Goal: Task Accomplishment & Management: Complete application form

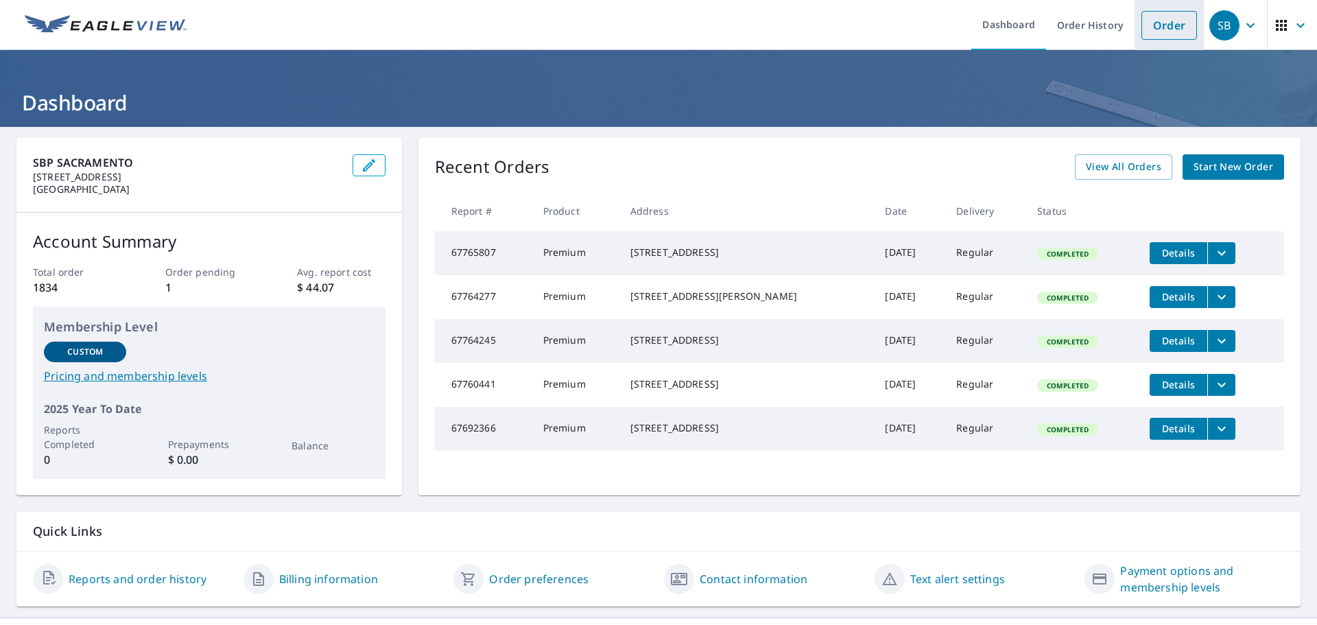
click at [1169, 32] on link "Order" at bounding box center [1170, 25] width 56 height 29
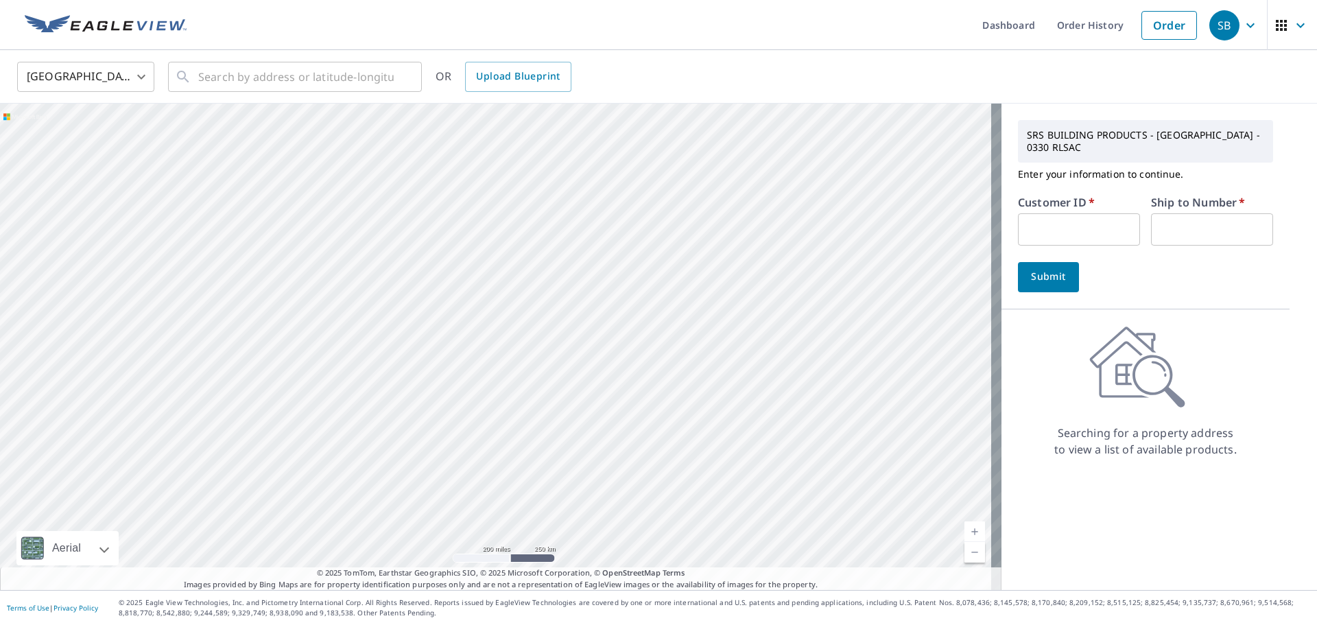
click at [1085, 224] on input "text" at bounding box center [1079, 229] width 122 height 32
click at [1036, 218] on input "text" at bounding box center [1079, 229] width 122 height 32
paste input "S036585"
type input "S036585"
click at [1202, 233] on input "text" at bounding box center [1212, 229] width 122 height 32
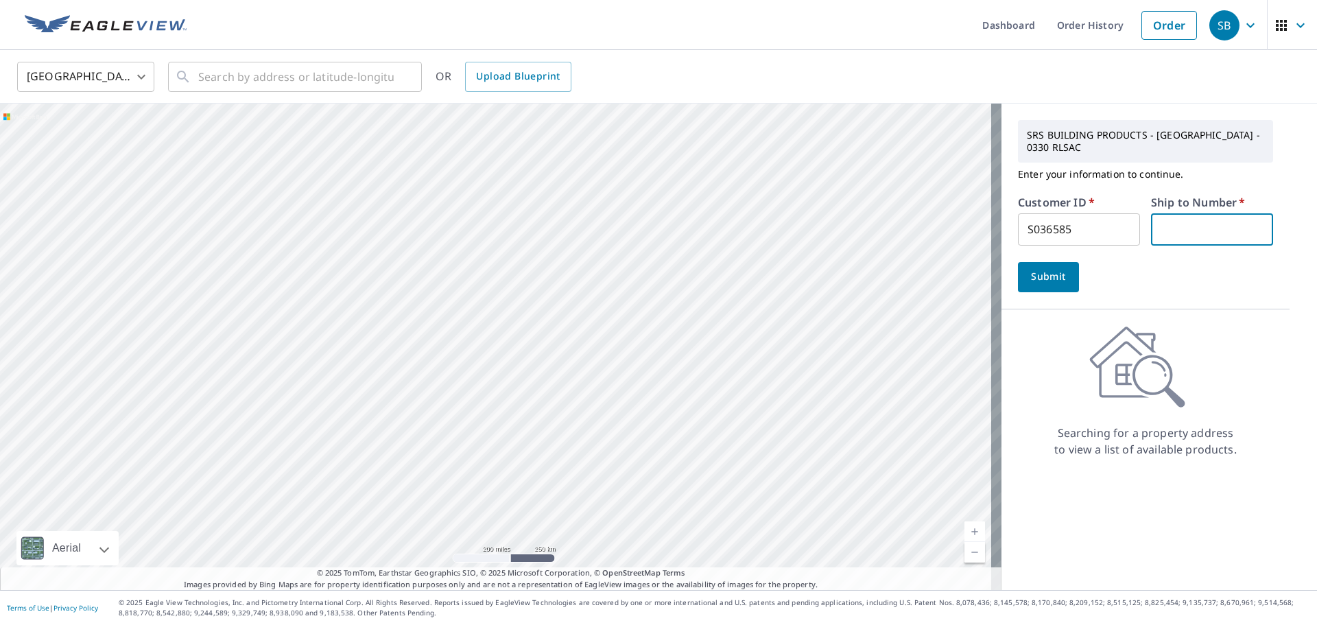
type input "1"
click at [1031, 271] on span "Submit" at bounding box center [1048, 276] width 39 height 17
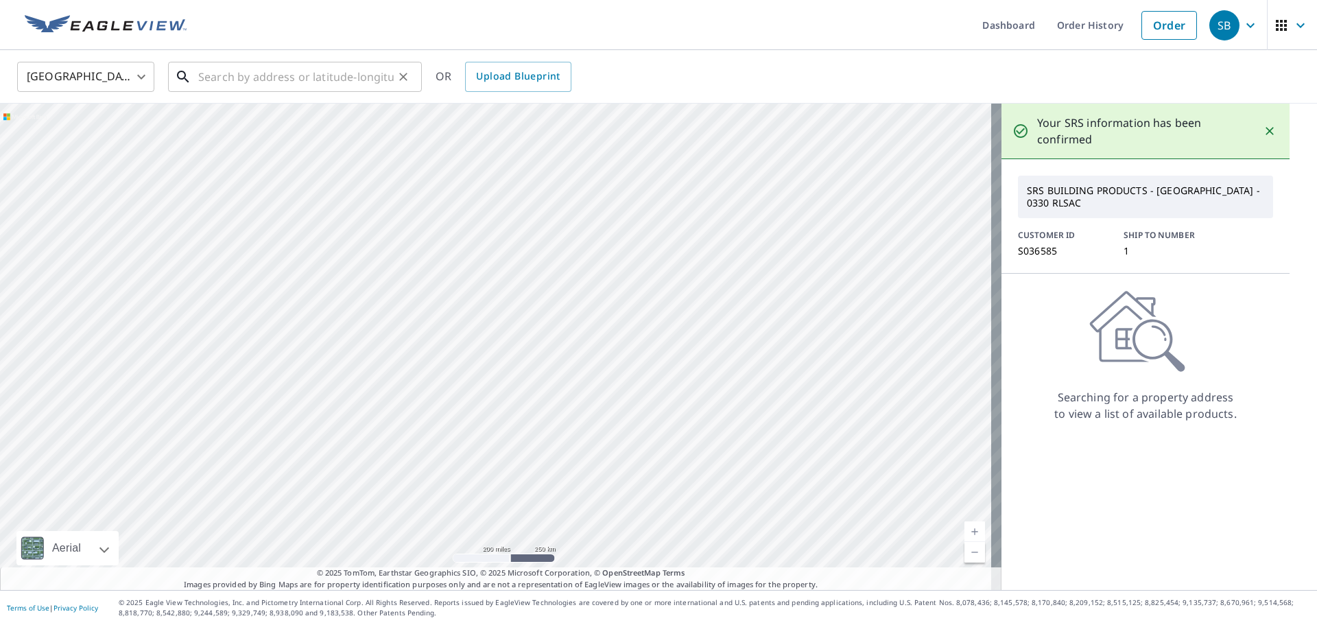
click at [255, 71] on input "text" at bounding box center [296, 77] width 196 height 38
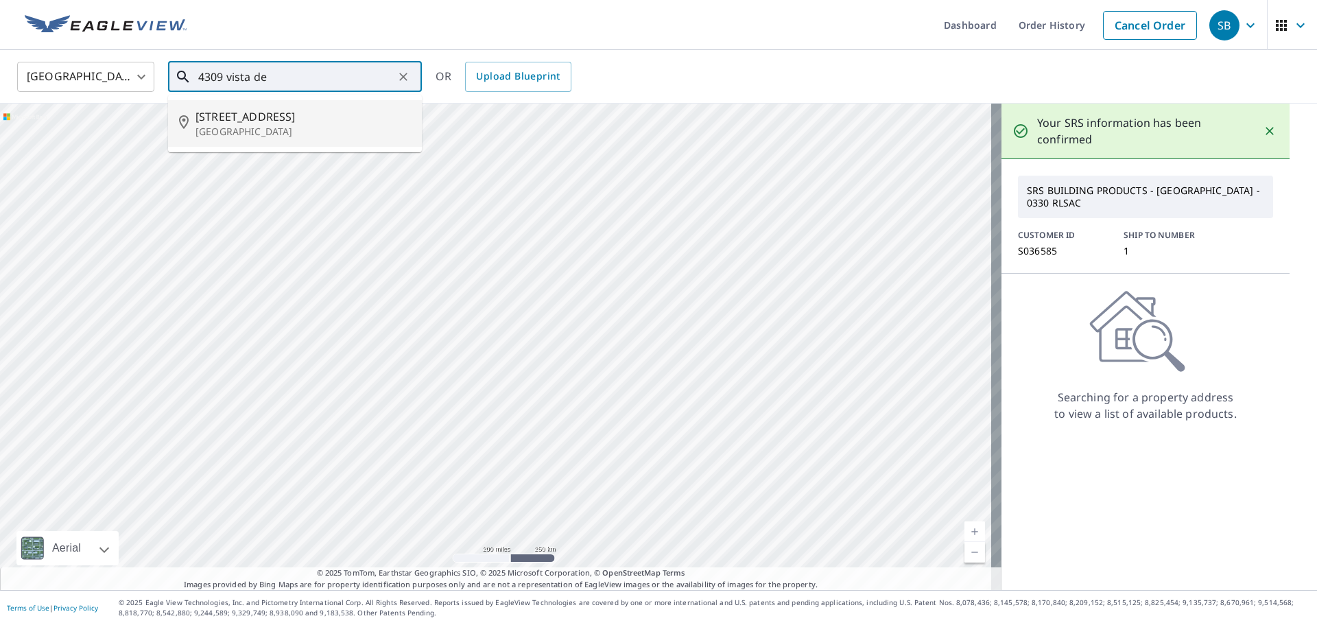
click at [267, 125] on p "Fair Oaks, CA 95628" at bounding box center [303, 132] width 215 height 14
type input "4309 Vista De Lago Way Fair Oaks, CA 95628"
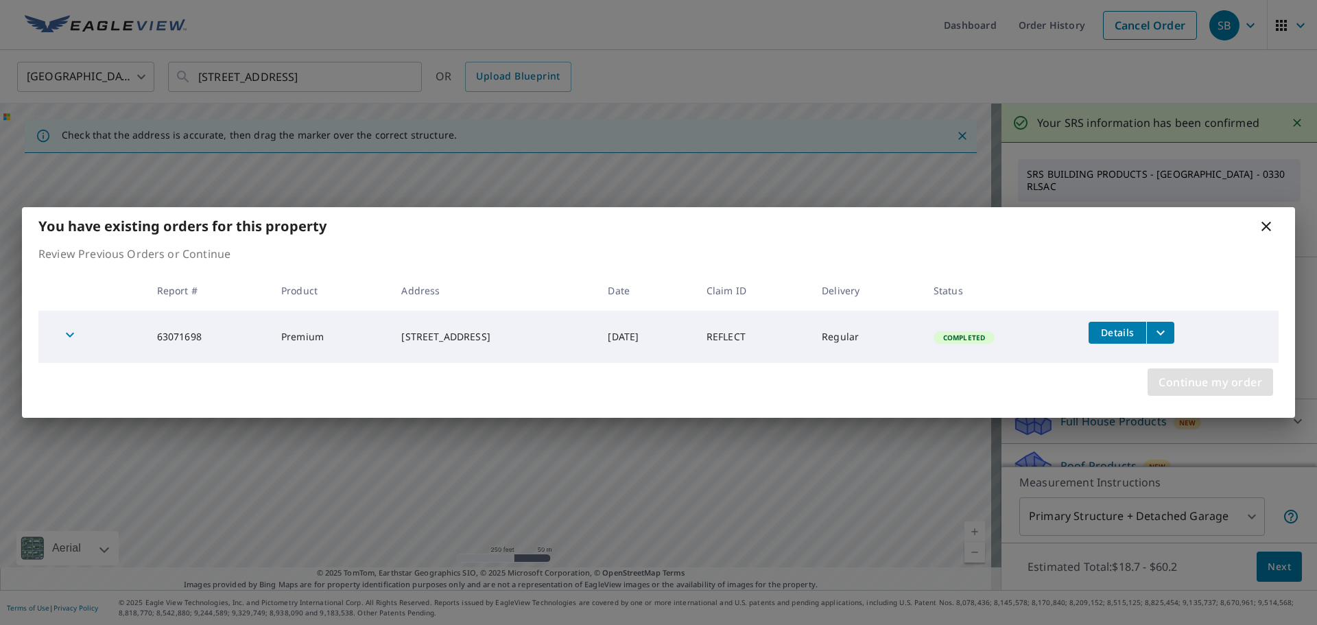
click at [1219, 381] on span "Continue my order" at bounding box center [1211, 382] width 104 height 19
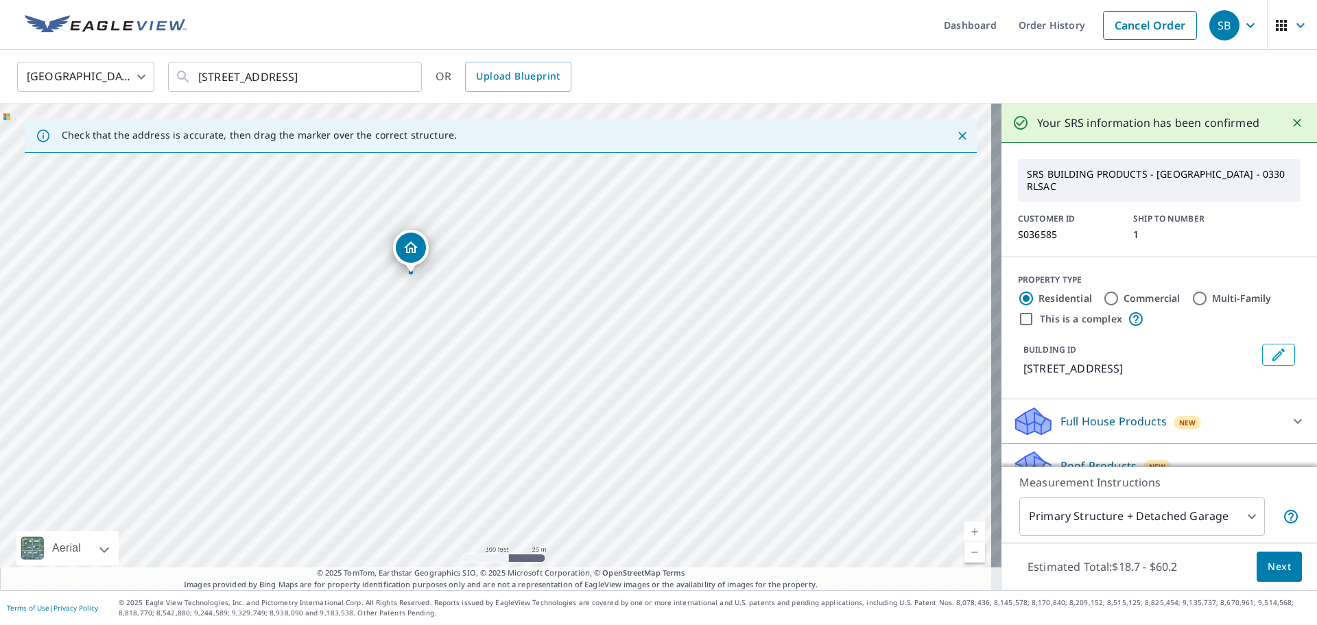
click at [1280, 567] on span "Next" at bounding box center [1279, 567] width 23 height 17
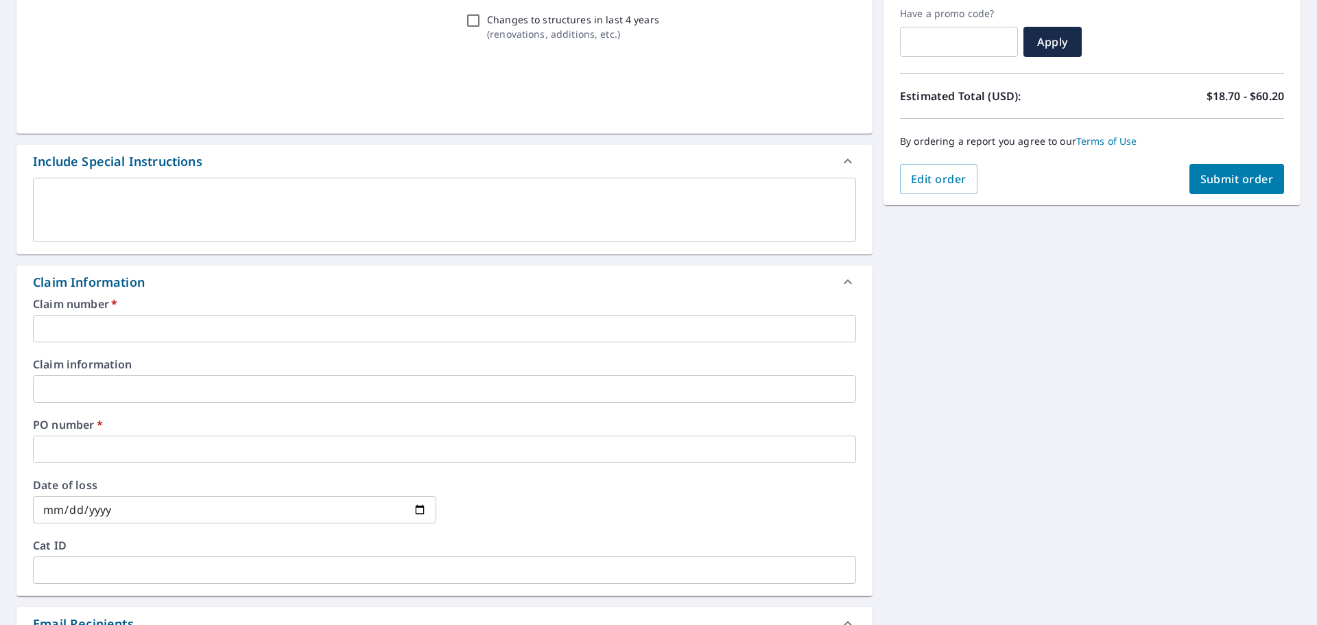
scroll to position [343, 0]
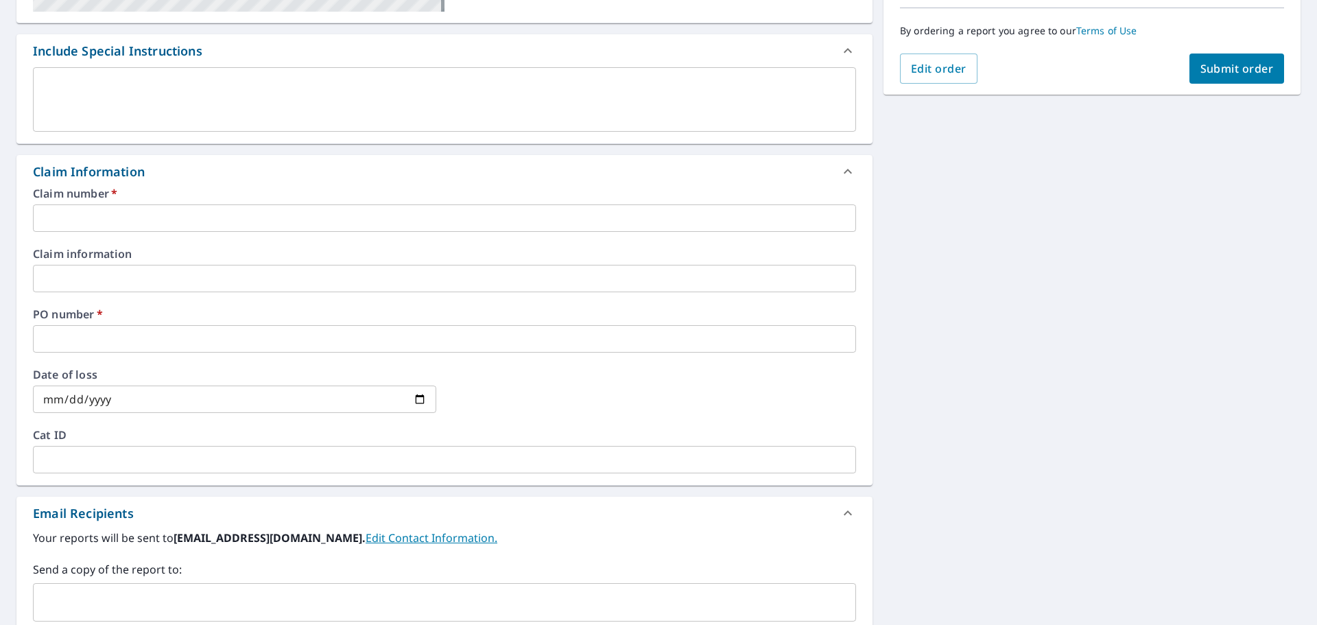
click at [126, 214] on input "text" at bounding box center [444, 217] width 823 height 27
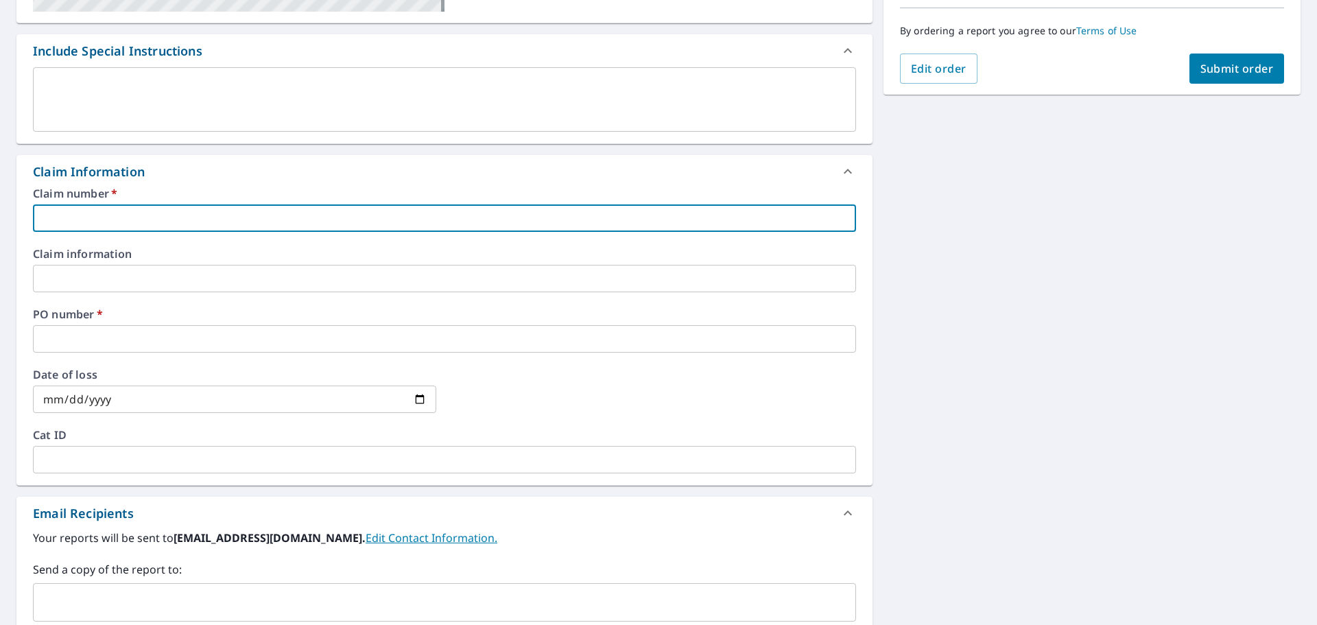
type input "r"
checkbox input "true"
type input "re"
checkbox input "true"
type input "reflect"
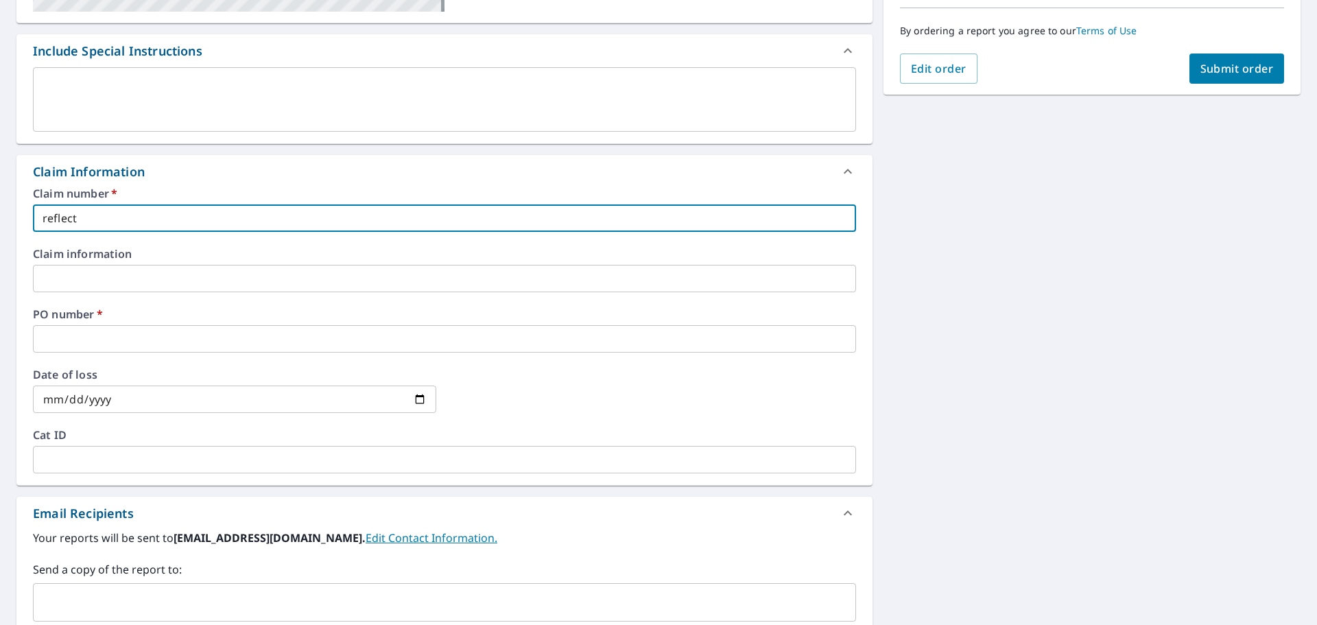
checkbox input "true"
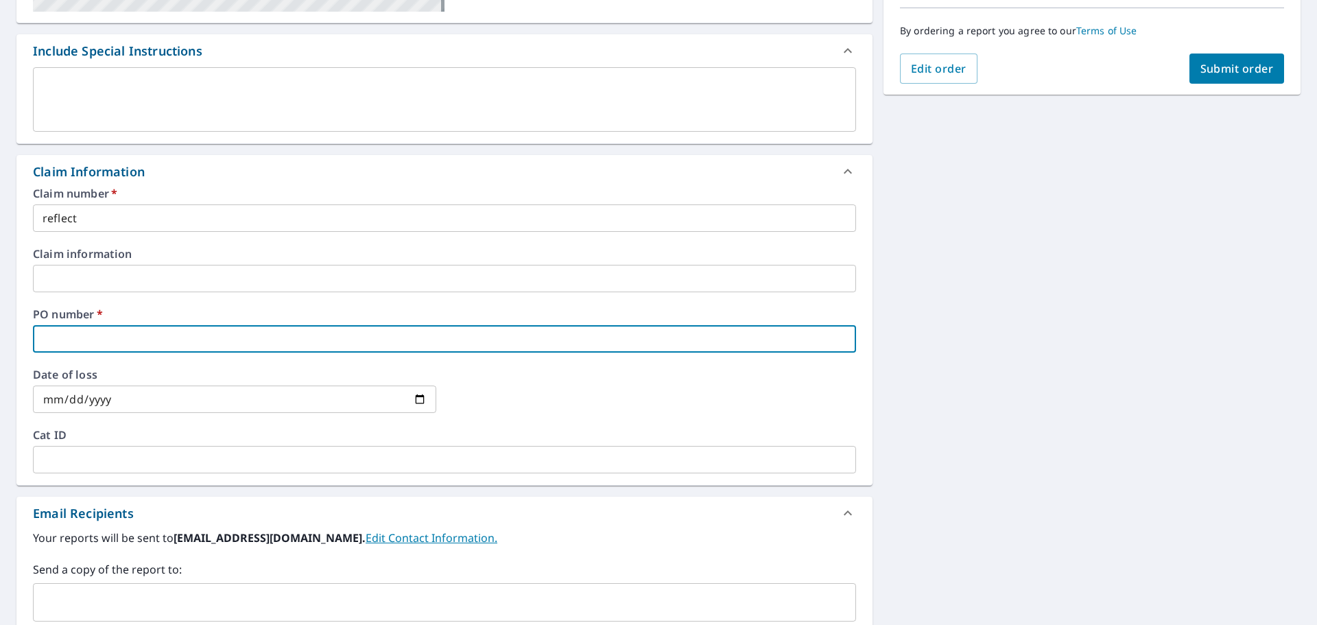
type input "4"
checkbox input "true"
type input "43"
checkbox input "true"
type input "430"
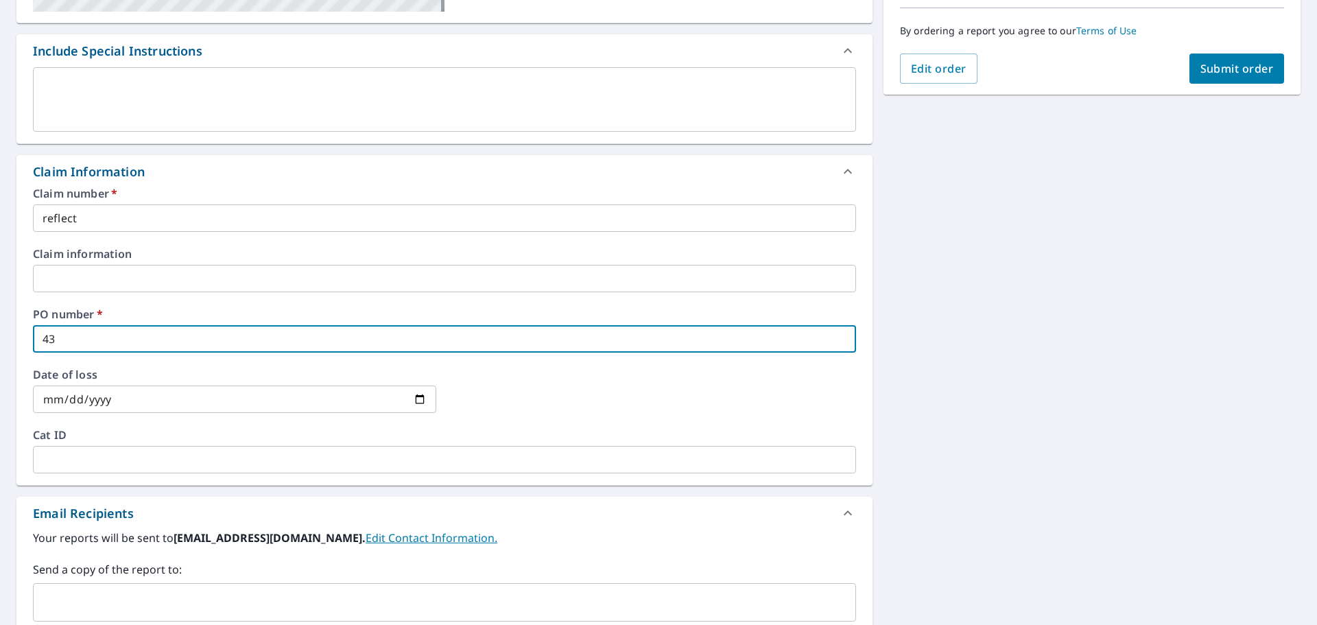
checkbox input "true"
type input "4309"
checkbox input "true"
type input "4309"
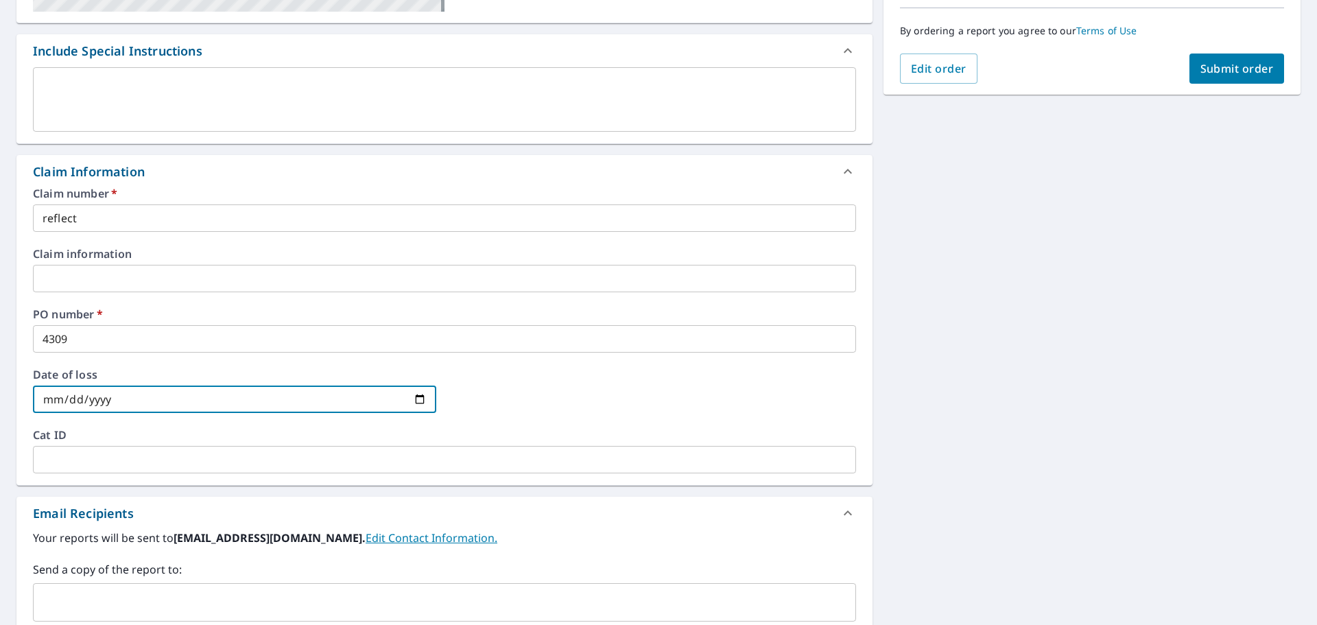
click at [176, 589] on div "​" at bounding box center [444, 602] width 823 height 38
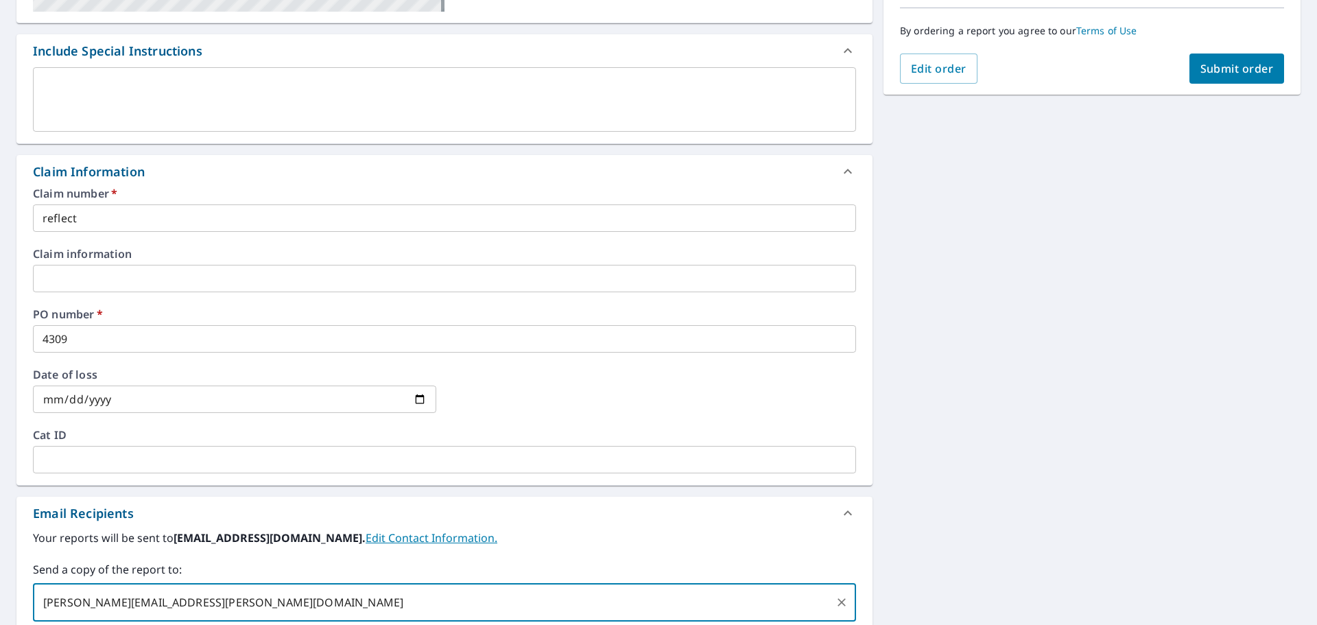
type input "jessica.santos@rooflinesupply.com"
click at [1254, 61] on span "Submit order" at bounding box center [1237, 68] width 73 height 15
checkbox input "true"
